Goal: Navigation & Orientation: Understand site structure

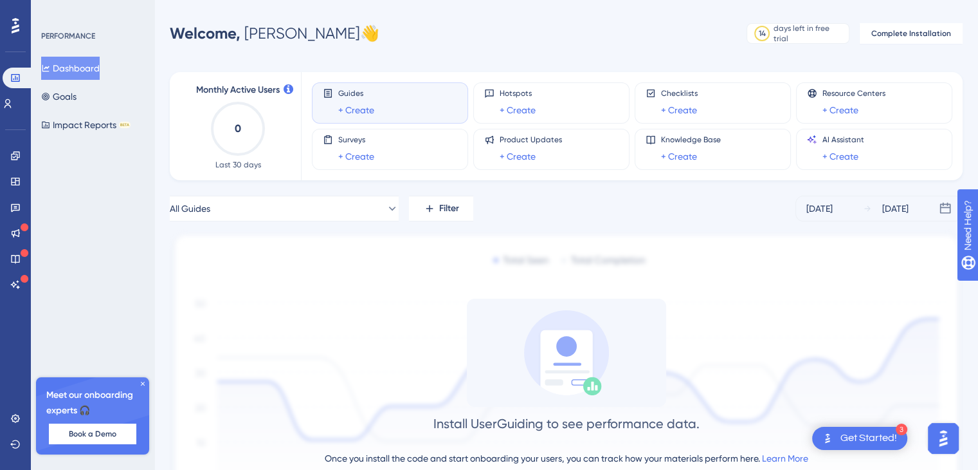
click at [880, 433] on div "Get Started!" at bounding box center [869, 438] width 57 height 14
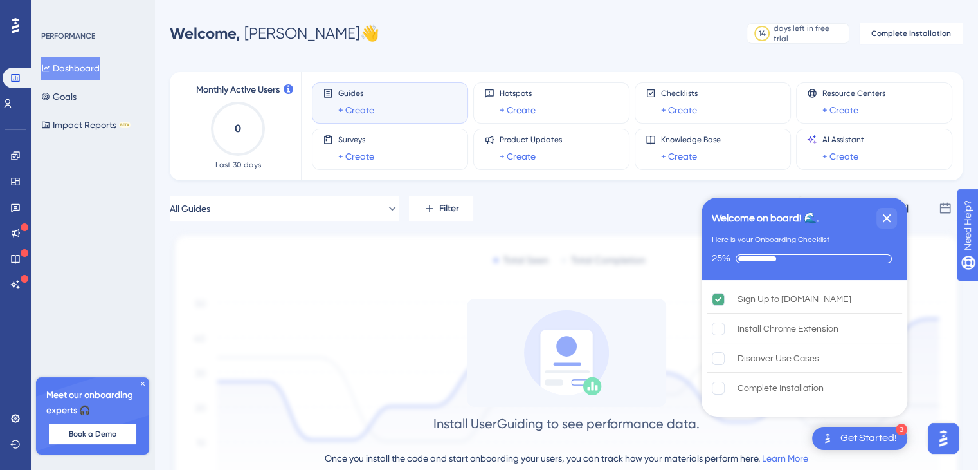
click at [937, 269] on img at bounding box center [566, 381] width 793 height 298
click at [883, 219] on icon "Close Checklist" at bounding box center [887, 218] width 8 height 8
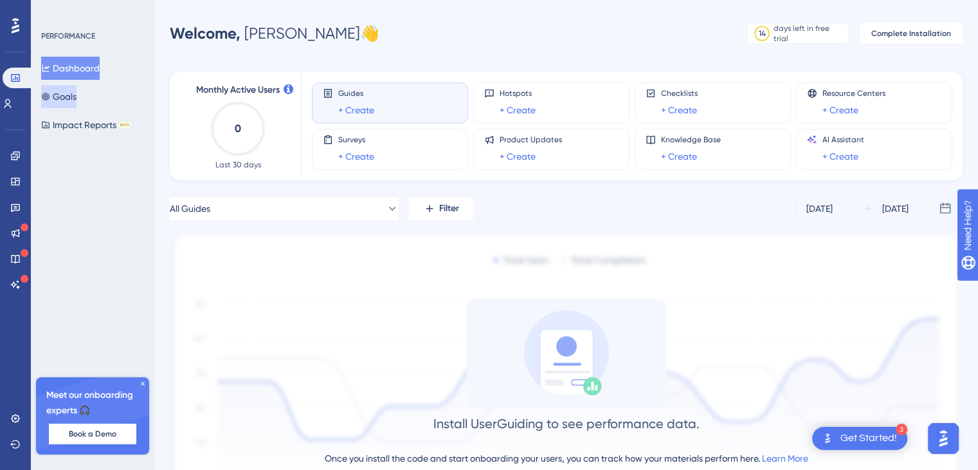
click at [77, 96] on button "Goals" at bounding box center [58, 96] width 35 height 23
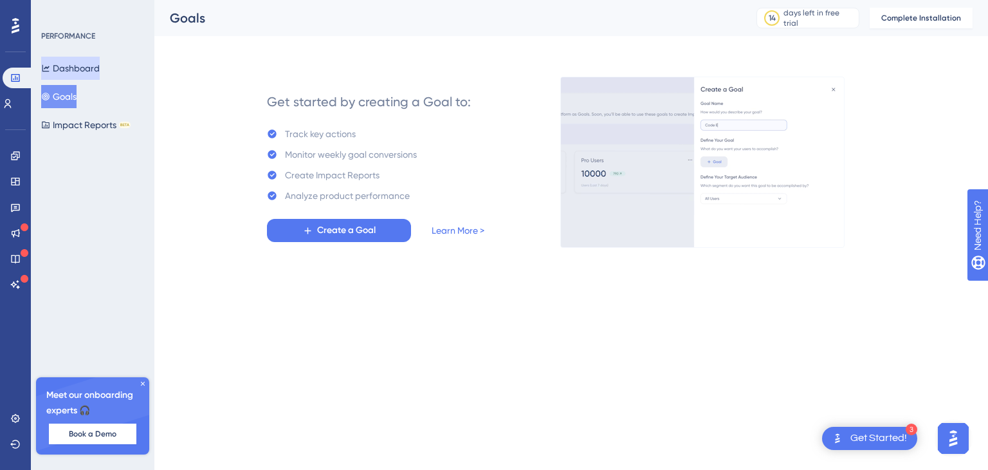
click at [81, 65] on button "Dashboard" at bounding box center [70, 68] width 59 height 23
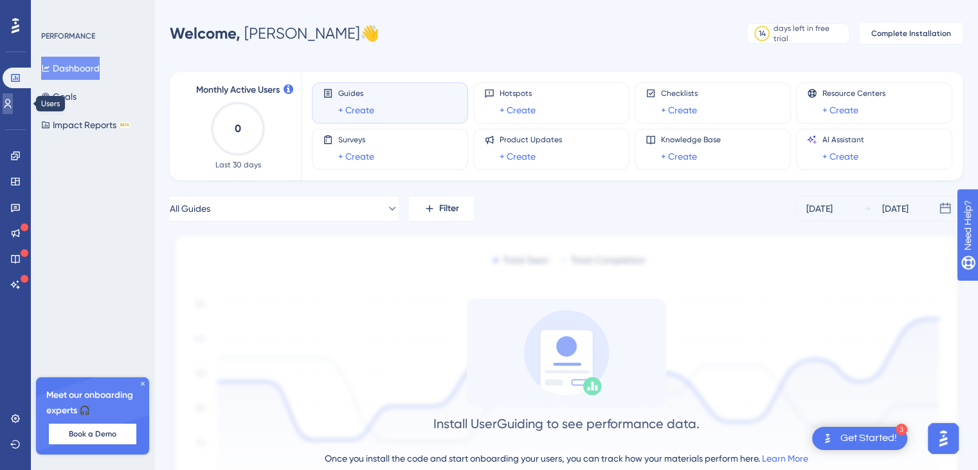
click at [13, 107] on icon at bounding box center [8, 103] width 10 height 10
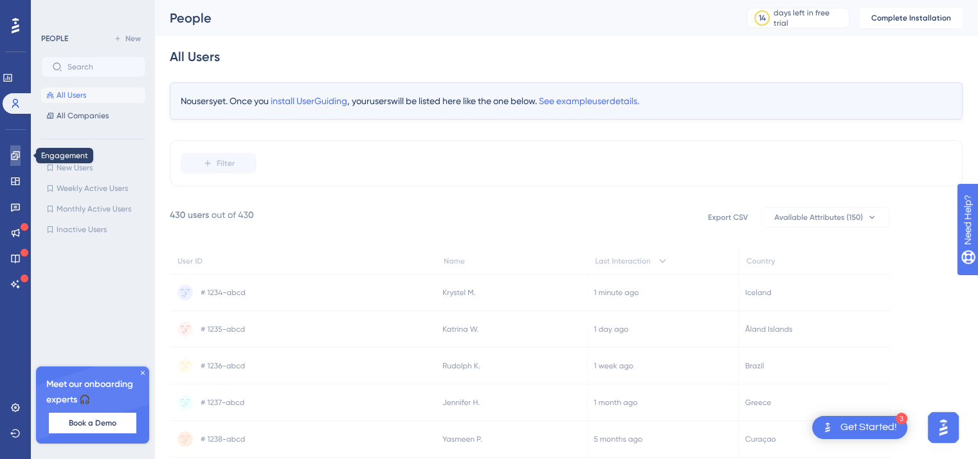
click at [19, 155] on icon at bounding box center [15, 155] width 8 height 8
